Goal: Find specific page/section

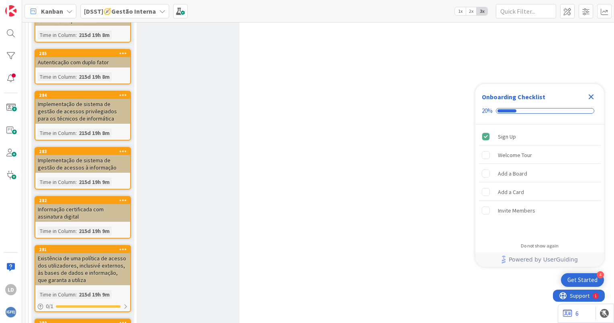
click at [159, 8] on icon at bounding box center [162, 11] width 6 height 6
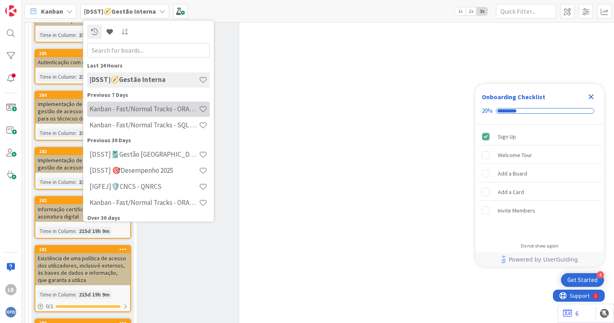
click at [167, 111] on h4 "Kanban - Fast/Normal Tracks - ORACLE TEAM | IGFEJ" at bounding box center [144, 109] width 109 height 8
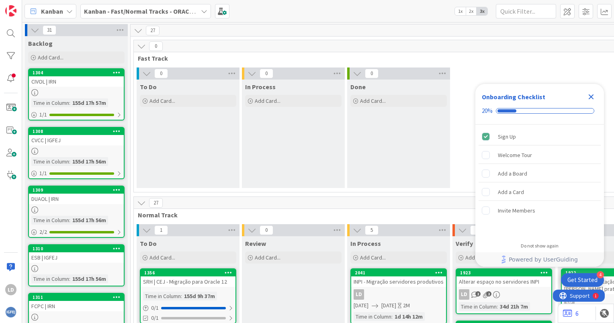
click at [591, 96] on icon "Close Checklist" at bounding box center [591, 96] width 5 height 5
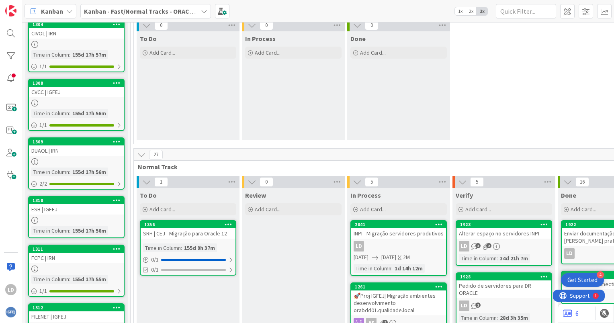
scroll to position [121, 0]
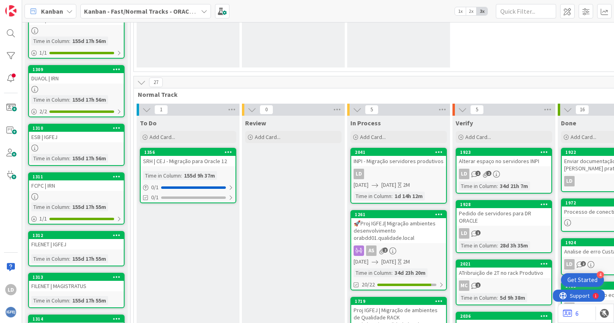
click at [410, 162] on div "INPI - Migração servidores produtivos" at bounding box center [398, 161] width 95 height 10
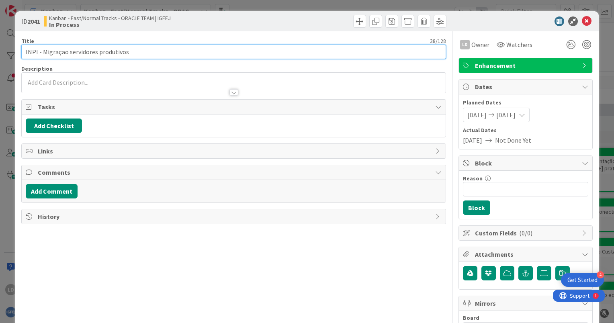
click at [145, 50] on input "INPI - Migração servidores produtivos" at bounding box center [233, 52] width 425 height 14
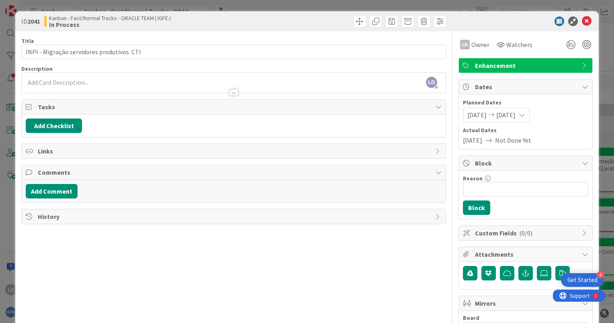
click at [259, 65] on div "Description" at bounding box center [233, 68] width 425 height 7
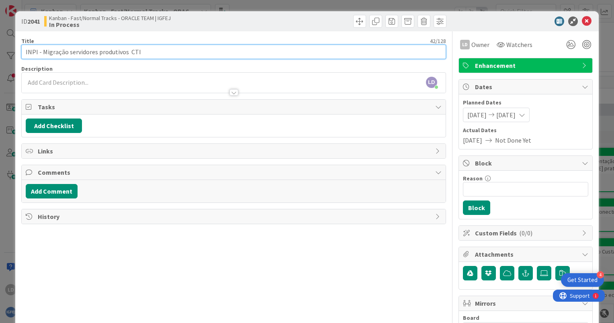
click at [155, 53] on input "INPI - Migração servidores produtivos CTI" at bounding box center [233, 52] width 425 height 14
type input "INPI - Migração servidores produtivos CTI para IGFEJ"
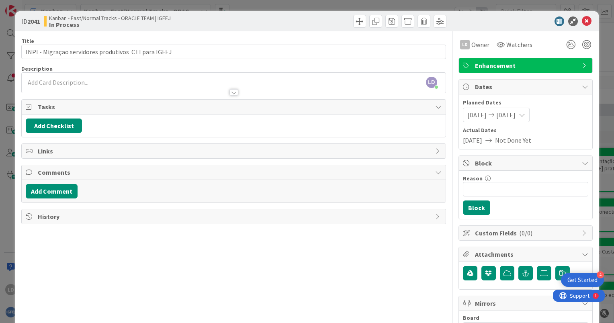
click at [224, 61] on div "Title 53 / 128 INPI - Migração servidores produtivos CTI para IGFEJ Description…" at bounding box center [233, 212] width 425 height 363
click at [582, 19] on icon at bounding box center [587, 21] width 10 height 10
